Goal: Transaction & Acquisition: Purchase product/service

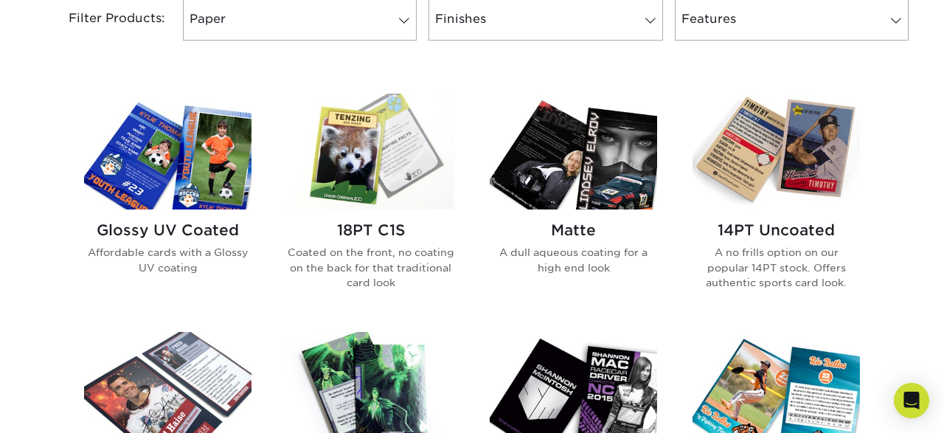
scroll to position [613, 0]
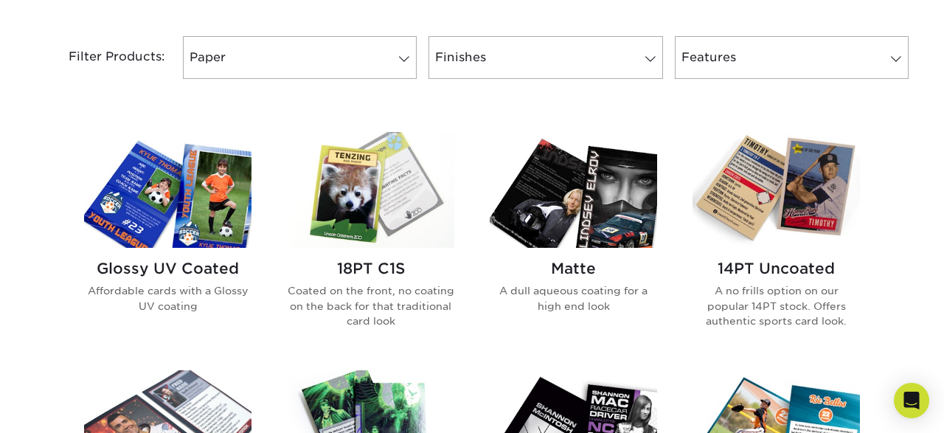
click at [340, 158] on img at bounding box center [370, 190] width 167 height 116
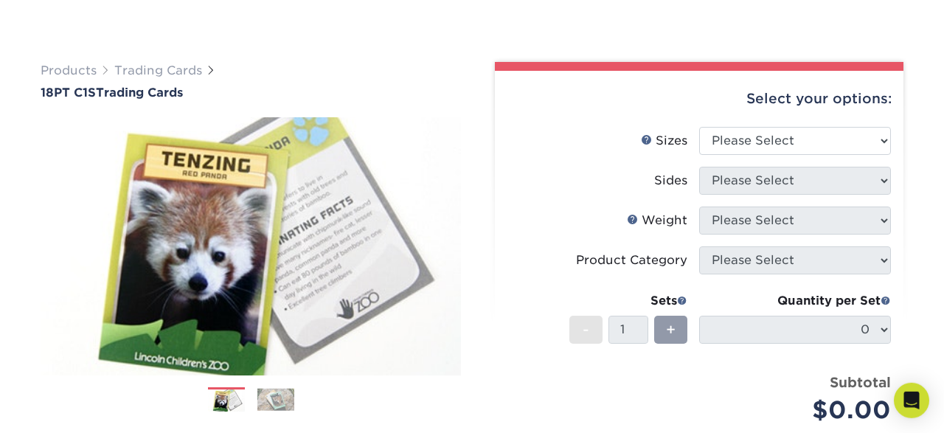
scroll to position [77, 0]
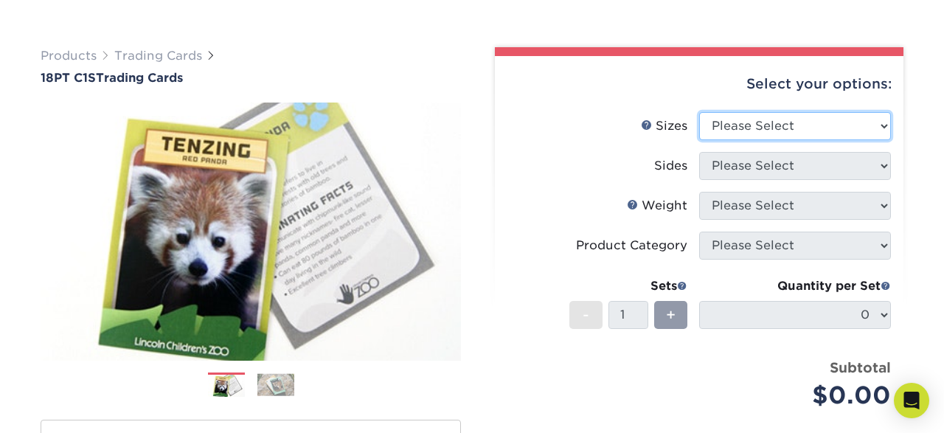
click at [699, 112] on select "Please Select 2.5" x 3.5"" at bounding box center [795, 126] width 192 height 28
select select "2.50x3.50"
click option "2.5" x 3.5"" at bounding box center [0, 0] width 0 height 0
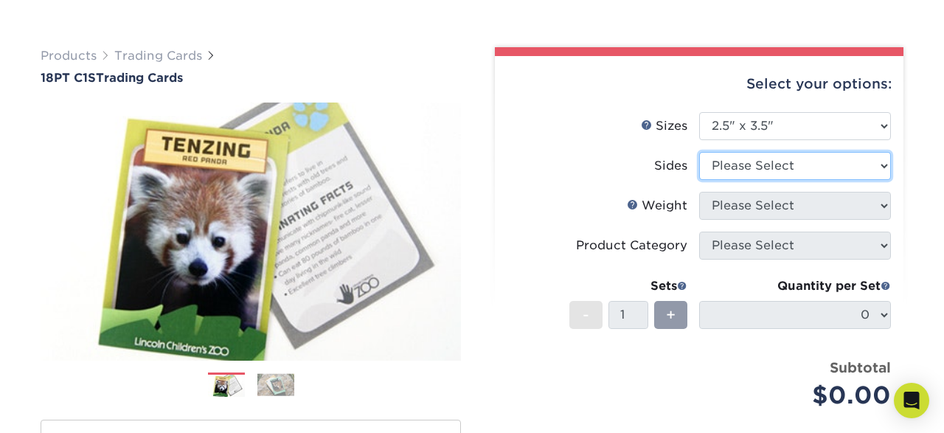
click at [699, 152] on select "Please Select Print Both Sides Print Front Only" at bounding box center [795, 166] width 192 height 28
select select "13abbda7-1d64-4f25-8bb2-c179b224825d"
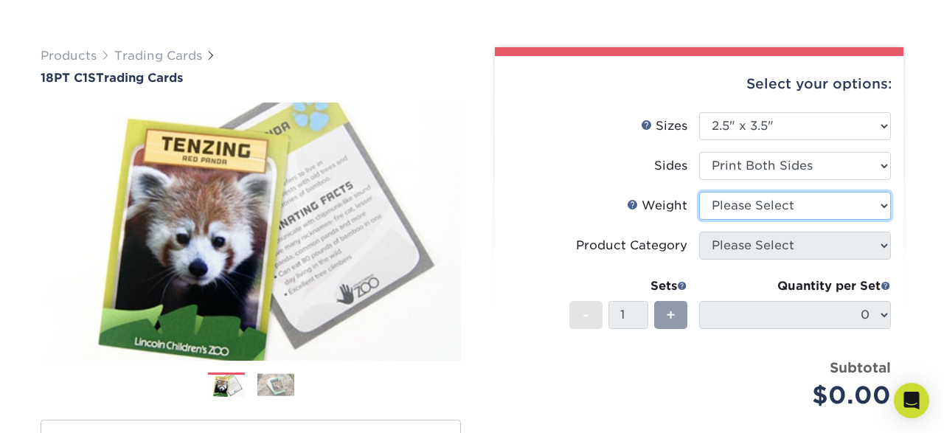
click at [699, 192] on select "Please Select 18PT C1S" at bounding box center [795, 206] width 192 height 28
select select "18PTC1S"
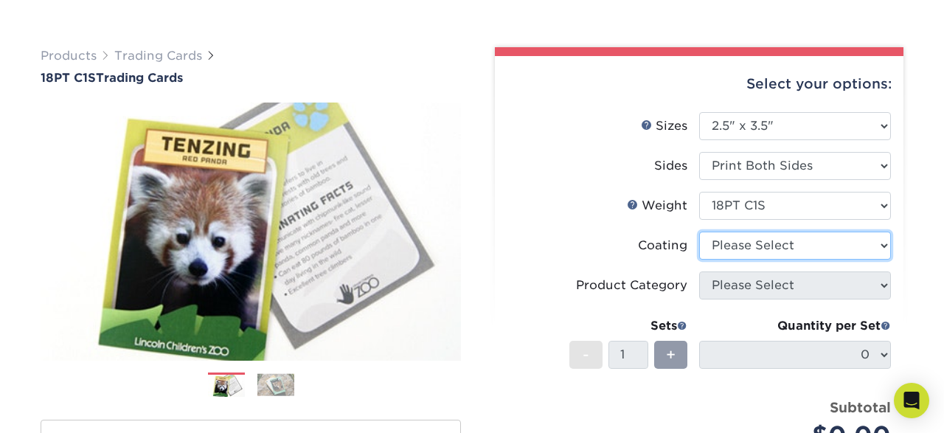
click at [699, 231] on select at bounding box center [795, 245] width 192 height 28
select select "1e8116af-acfc-44b1-83dc-8181aa338834"
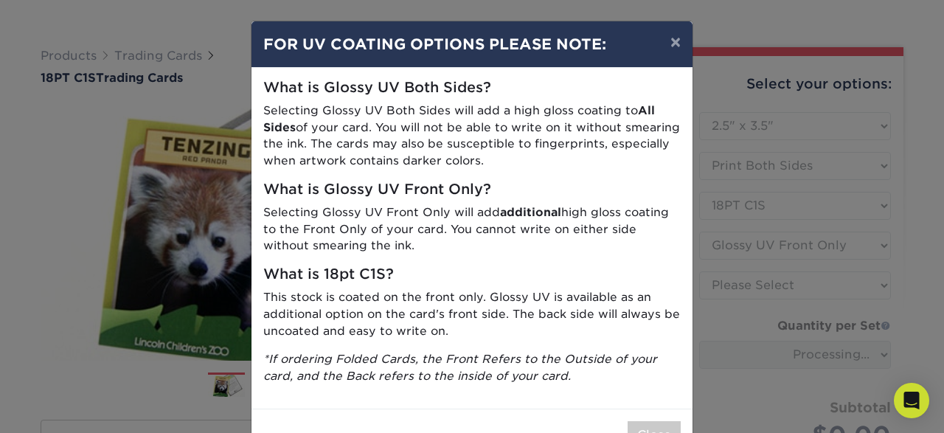
click at [596, 161] on p "Selecting Glossy UV Both Sides will add a high gloss coating to All Sides of yo…" at bounding box center [471, 135] width 417 height 67
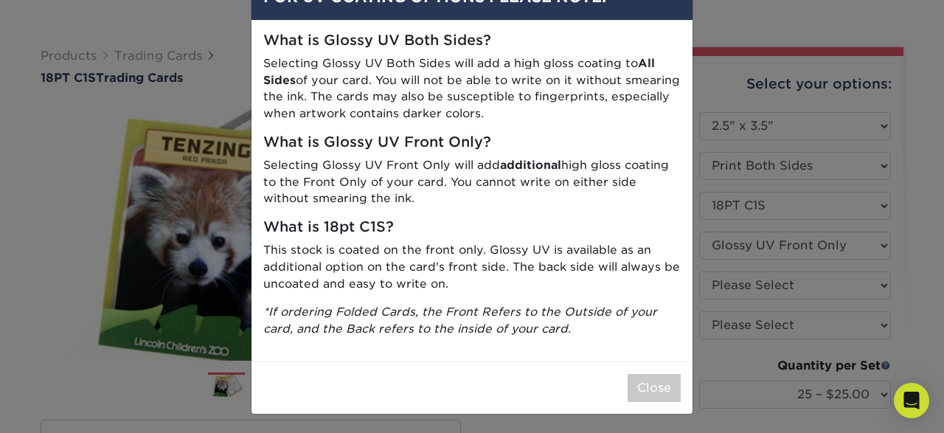
scroll to position [47, 0]
click at [637, 374] on button "Close" at bounding box center [653, 388] width 53 height 28
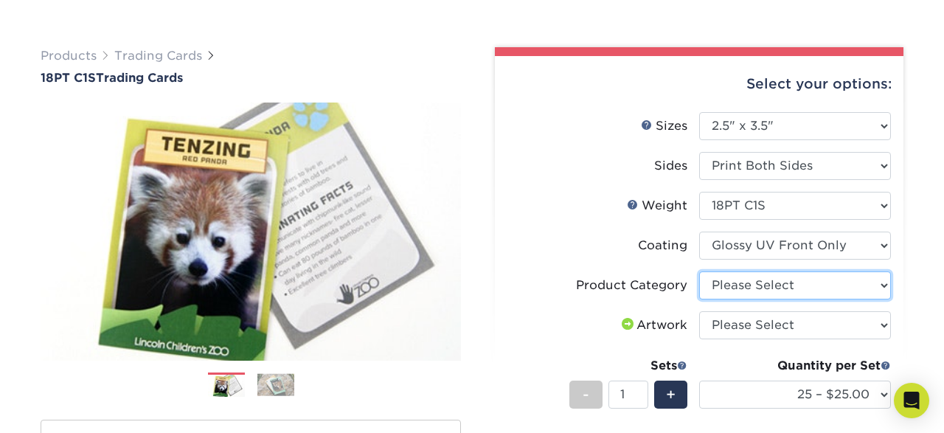
click at [699, 271] on select "Please Select Trading Cards" at bounding box center [795, 285] width 192 height 28
select select "c2f9bce9-36c2-409d-b101-c29d9d031e18"
click option "Trading Cards" at bounding box center [0, 0] width 0 height 0
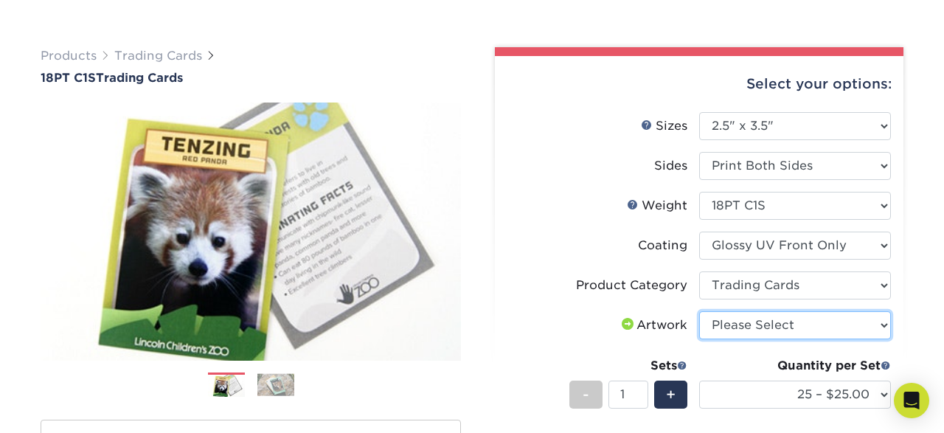
click at [699, 311] on select "Please Select I will upload files I need a design - $100" at bounding box center [795, 325] width 192 height 28
select select "upload"
click option "I will upload files" at bounding box center [0, 0] width 0 height 0
click at [546, 291] on label "Product Category" at bounding box center [603, 285] width 192 height 28
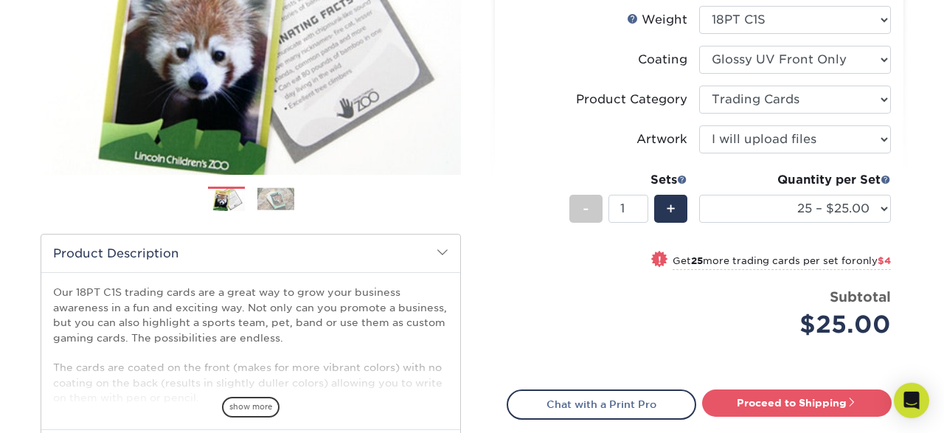
scroll to position [268, 0]
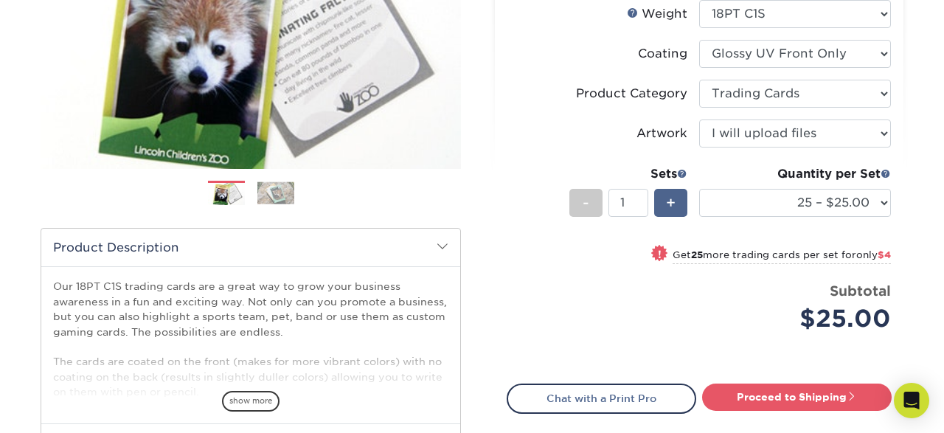
click at [679, 198] on div "+" at bounding box center [670, 203] width 33 height 28
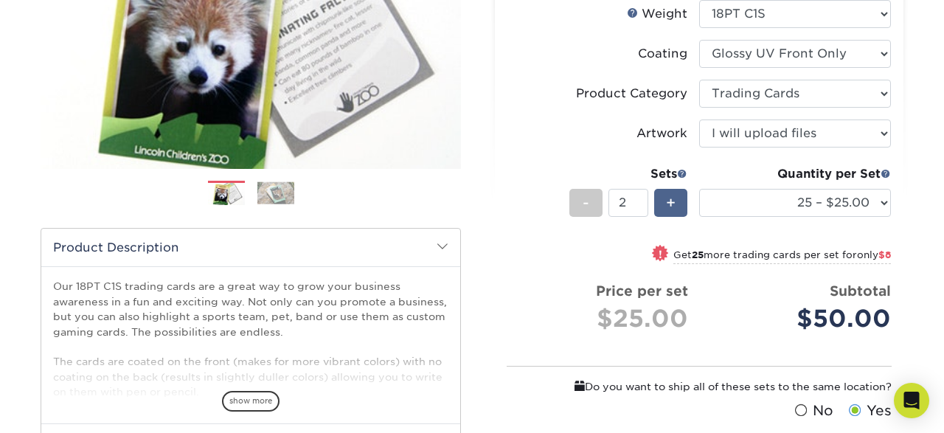
click at [679, 198] on div "+" at bounding box center [670, 203] width 33 height 28
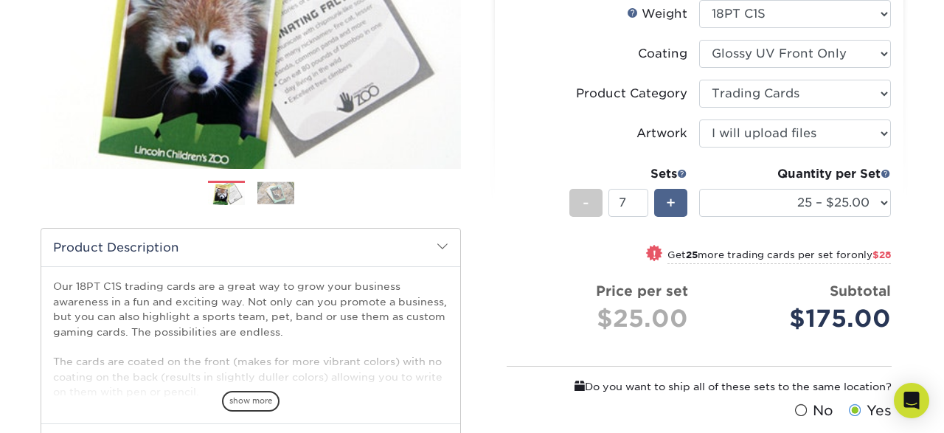
click at [679, 198] on div "+" at bounding box center [670, 203] width 33 height 28
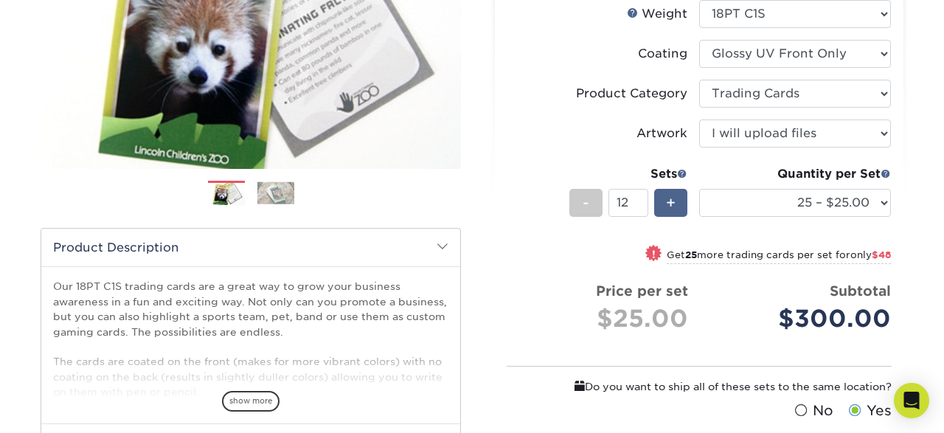
click at [679, 198] on div "+" at bounding box center [670, 203] width 33 height 28
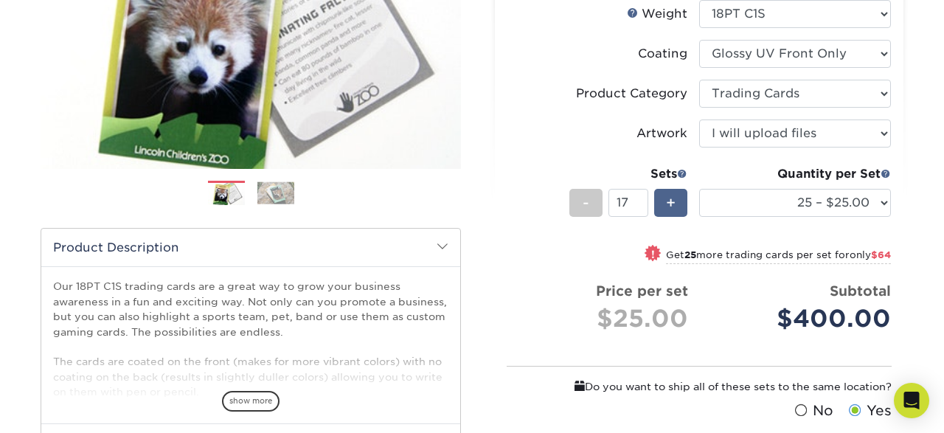
click at [679, 198] on div "+" at bounding box center [670, 203] width 33 height 28
type input "20"
click at [829, 251] on small "Get 25 more trading cards per set for only $80" at bounding box center [778, 256] width 225 height 15
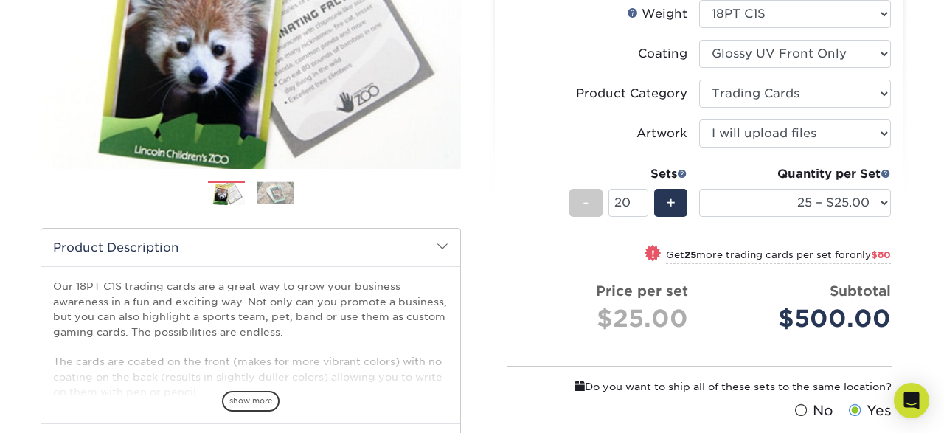
select select "50 – $29.00"
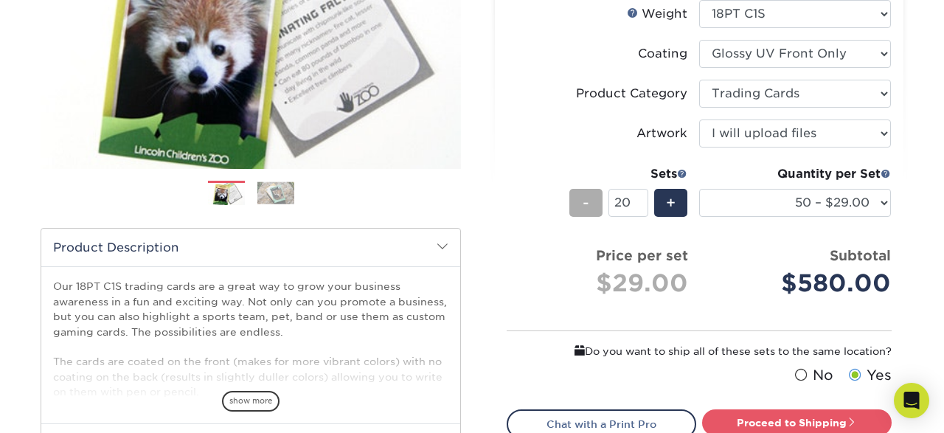
click at [587, 206] on span "-" at bounding box center [585, 203] width 7 height 22
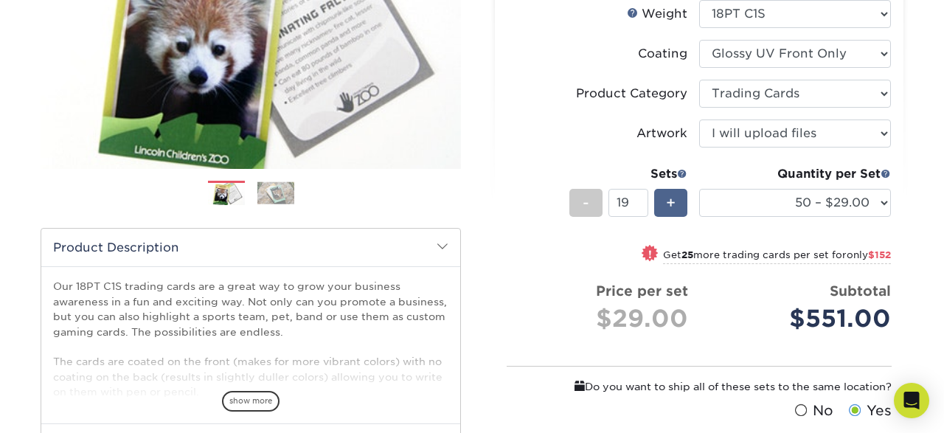
click at [676, 211] on div "+" at bounding box center [670, 203] width 33 height 28
type input "20"
click at [679, 251] on strong "25" at bounding box center [685, 254] width 12 height 11
select select "75 – $37.00"
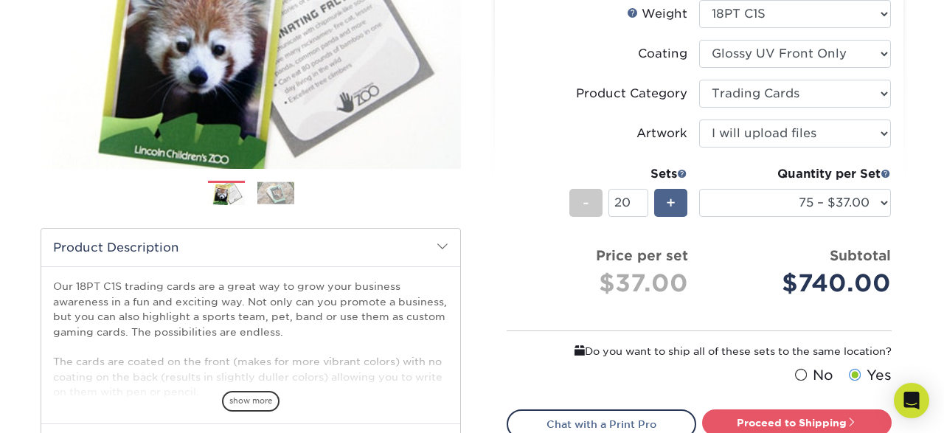
click at [669, 198] on span "+" at bounding box center [671, 203] width 10 height 22
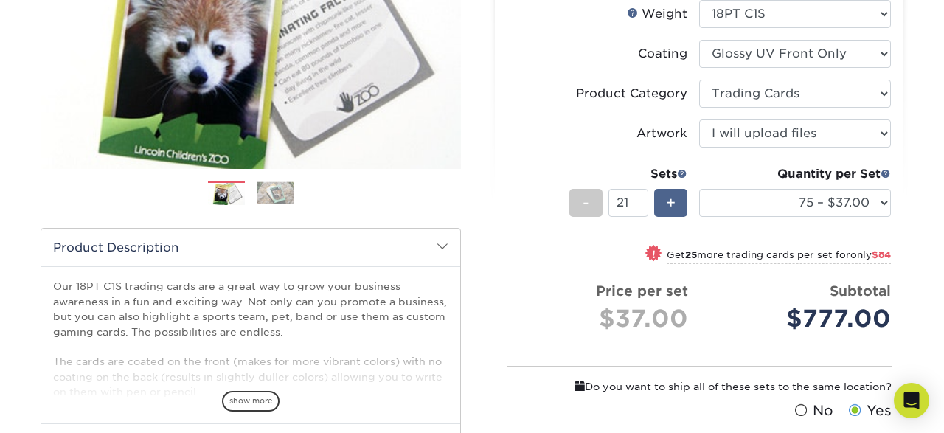
click at [669, 198] on span "+" at bounding box center [671, 203] width 10 height 22
type input "25"
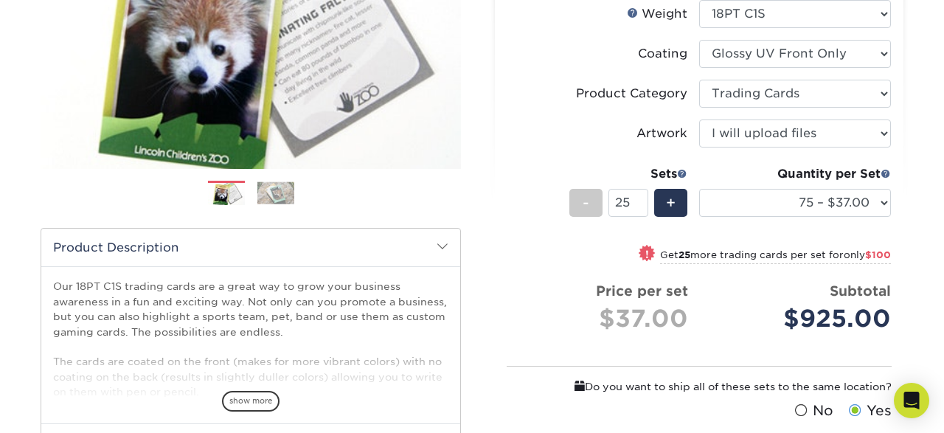
click at [697, 255] on small "Get 25 more trading cards per set for only $100" at bounding box center [775, 256] width 231 height 15
select select "100 – $41.00"
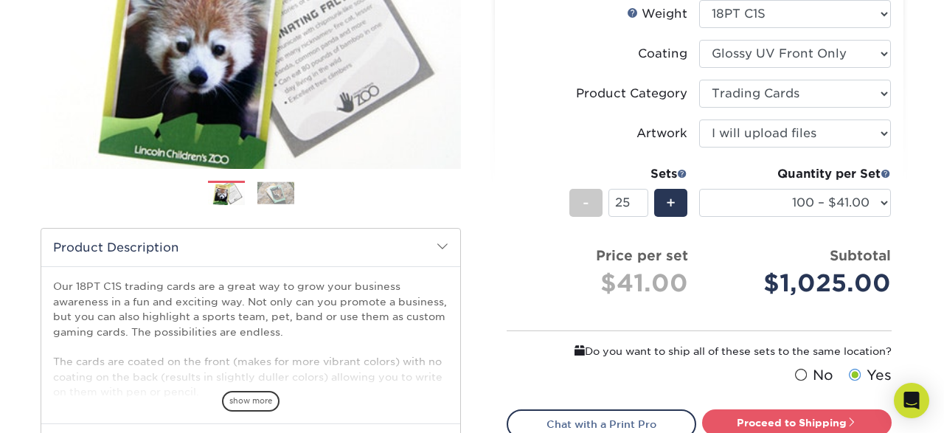
click at [527, 215] on li "Sets - 25 + Quantity per Set 25 – $25.00 50 – $29.00 75 – $37.00 100 – $41.00 2…" at bounding box center [698, 202] width 383 height 86
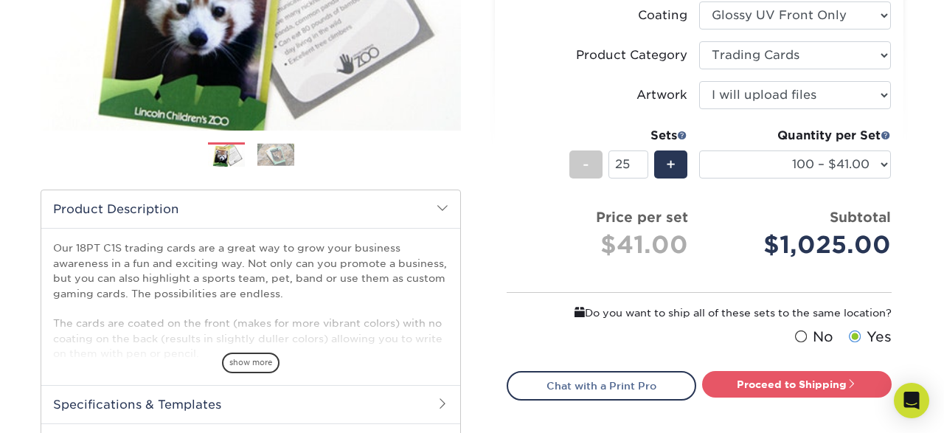
scroll to position [345, 0]
